Goal: Check status: Check status

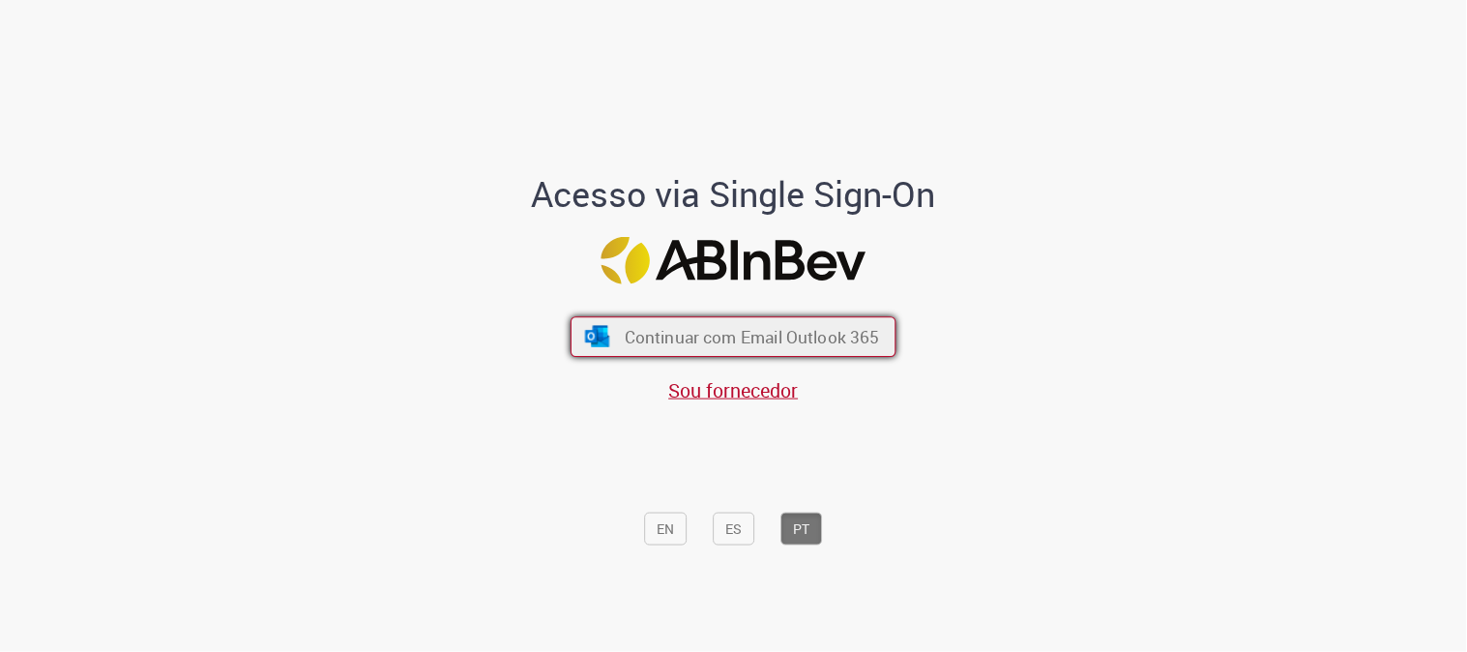
click at [583, 337] on img "submit" at bounding box center [597, 336] width 28 height 21
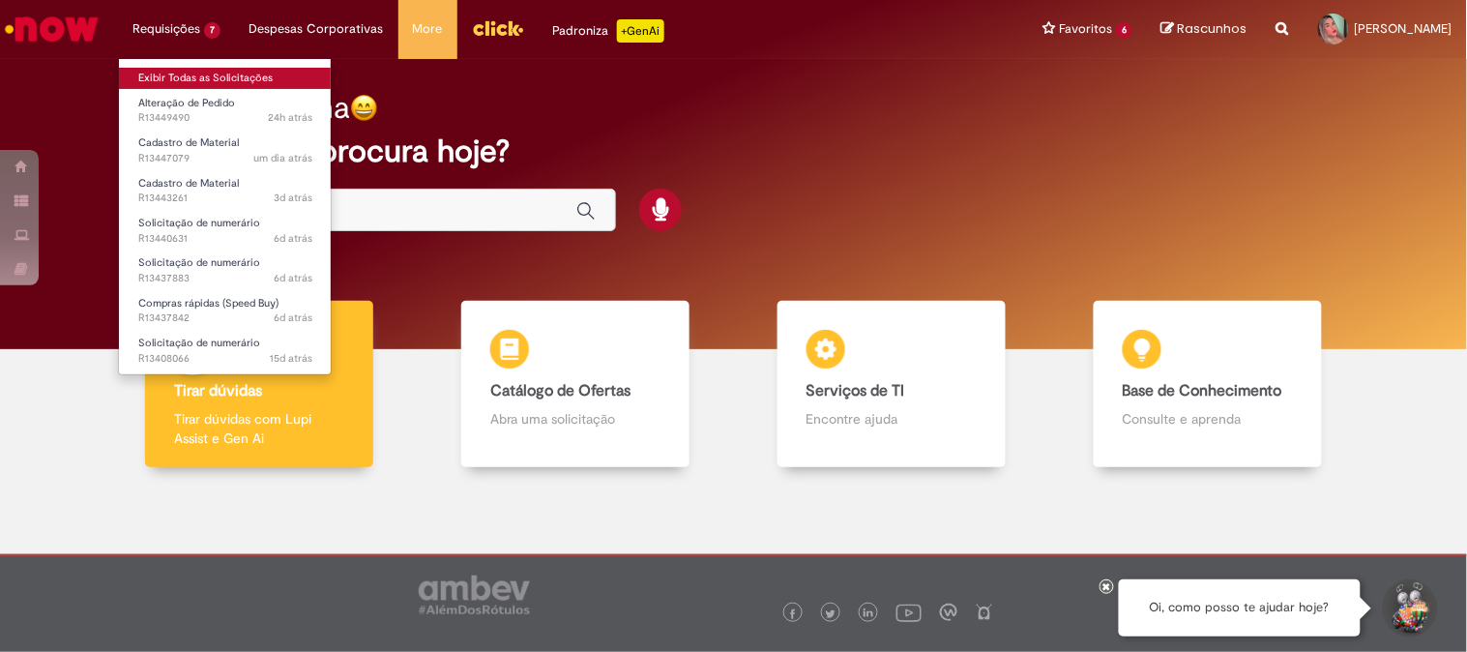
click at [205, 74] on link "Exibir Todas as Solicitações" at bounding box center [225, 78] width 213 height 21
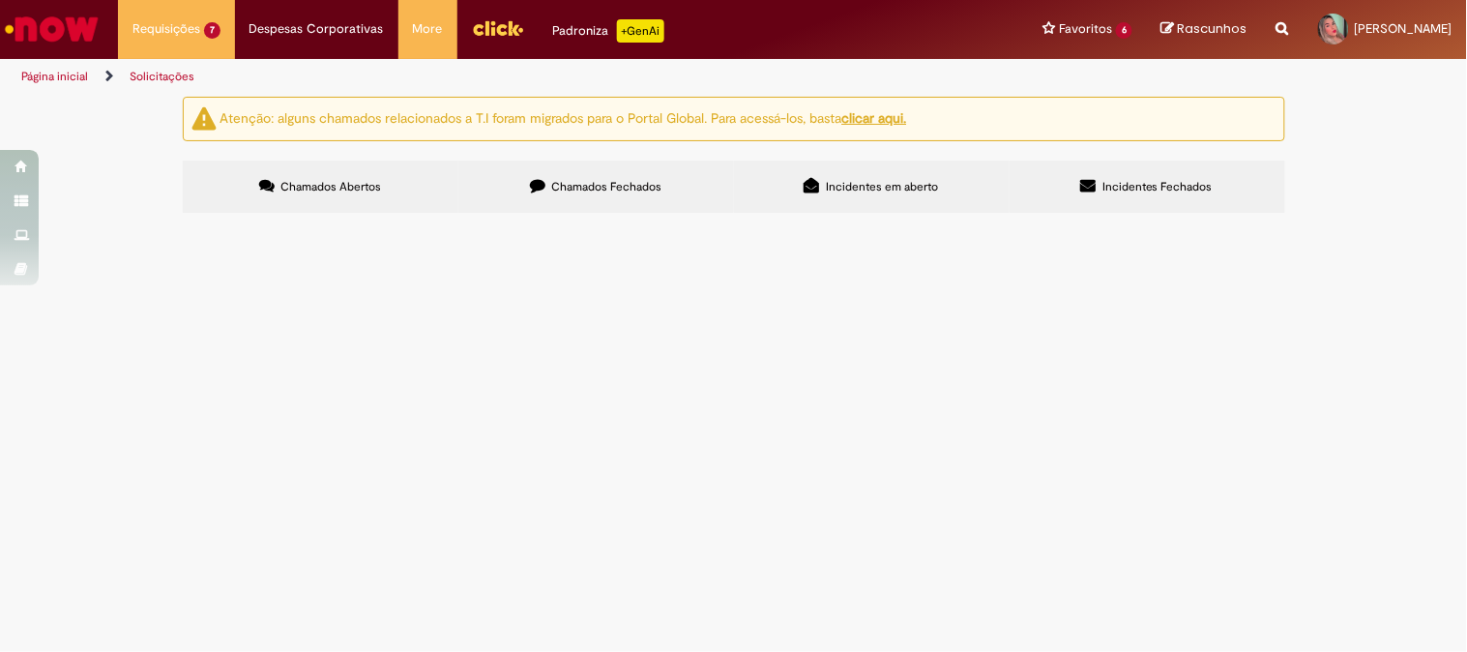
click at [0, 0] on span "DExPARA - Ordem para PEP" at bounding box center [0, 0] width 0 height 0
